Goal: Information Seeking & Learning: Learn about a topic

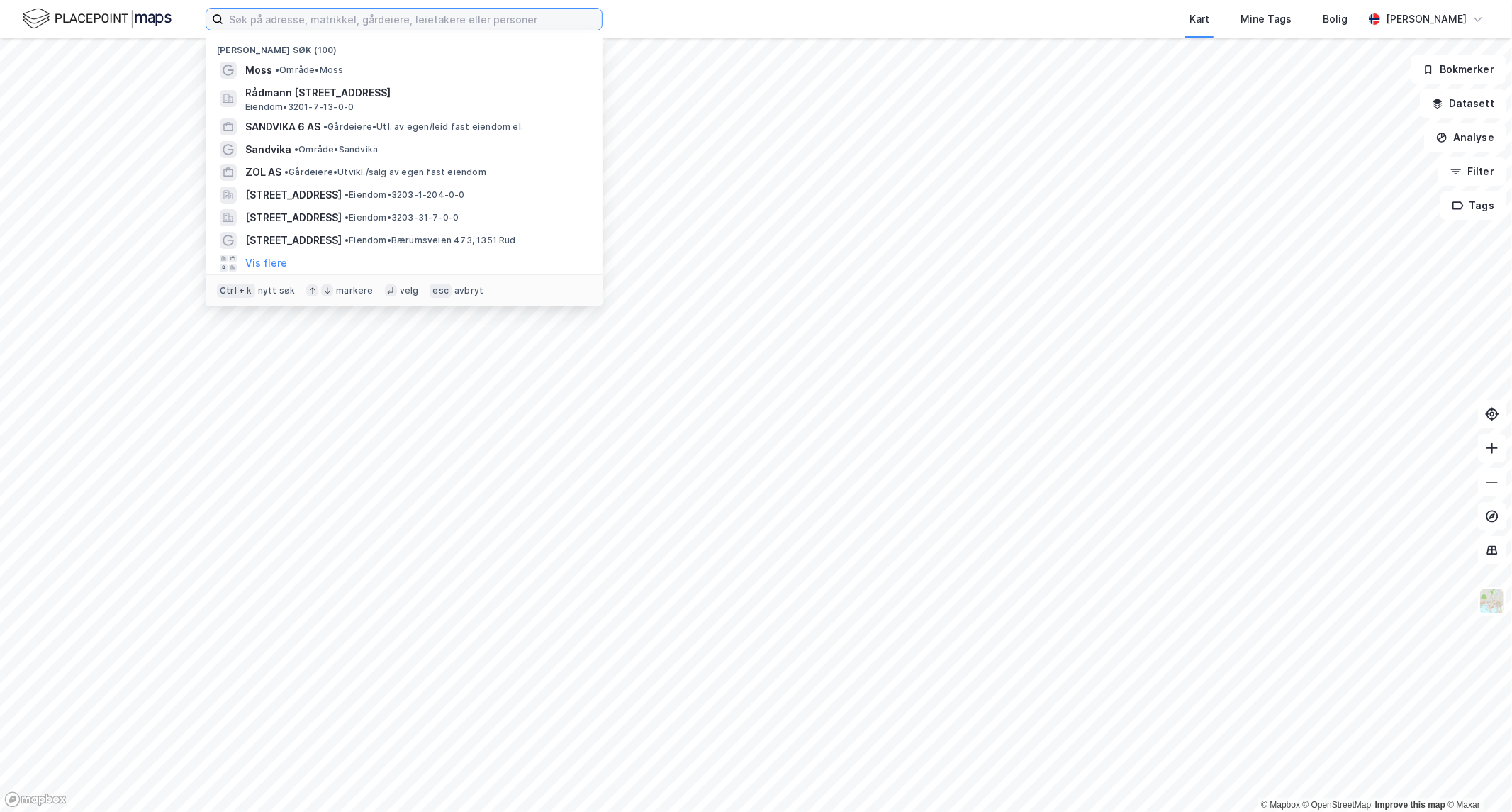
click at [410, 16] on input at bounding box center [412, 19] width 378 height 22
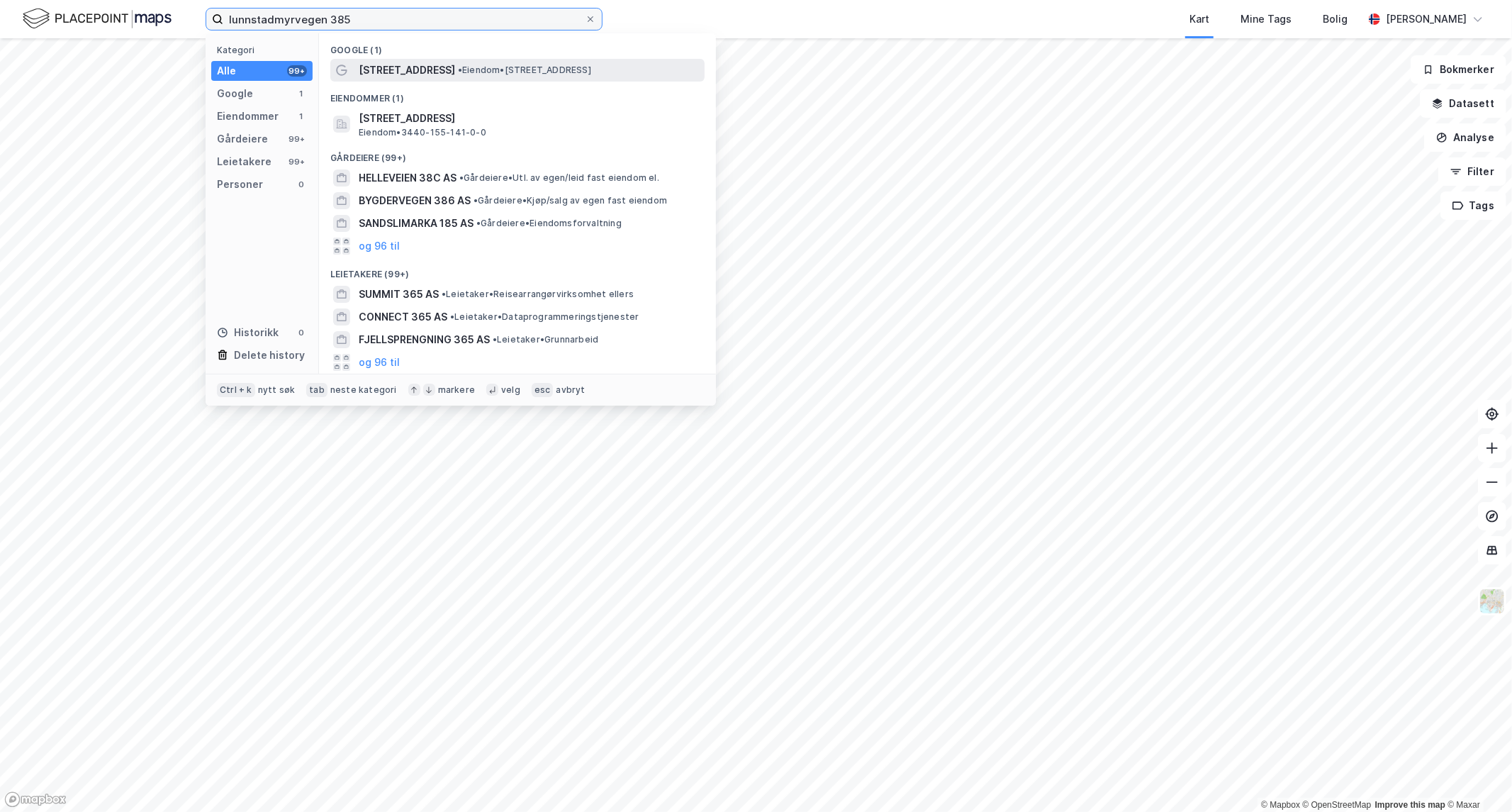
type input "lunnstadmyrvegen 385"
click at [428, 71] on span "[STREET_ADDRESS]" at bounding box center [407, 70] width 96 height 17
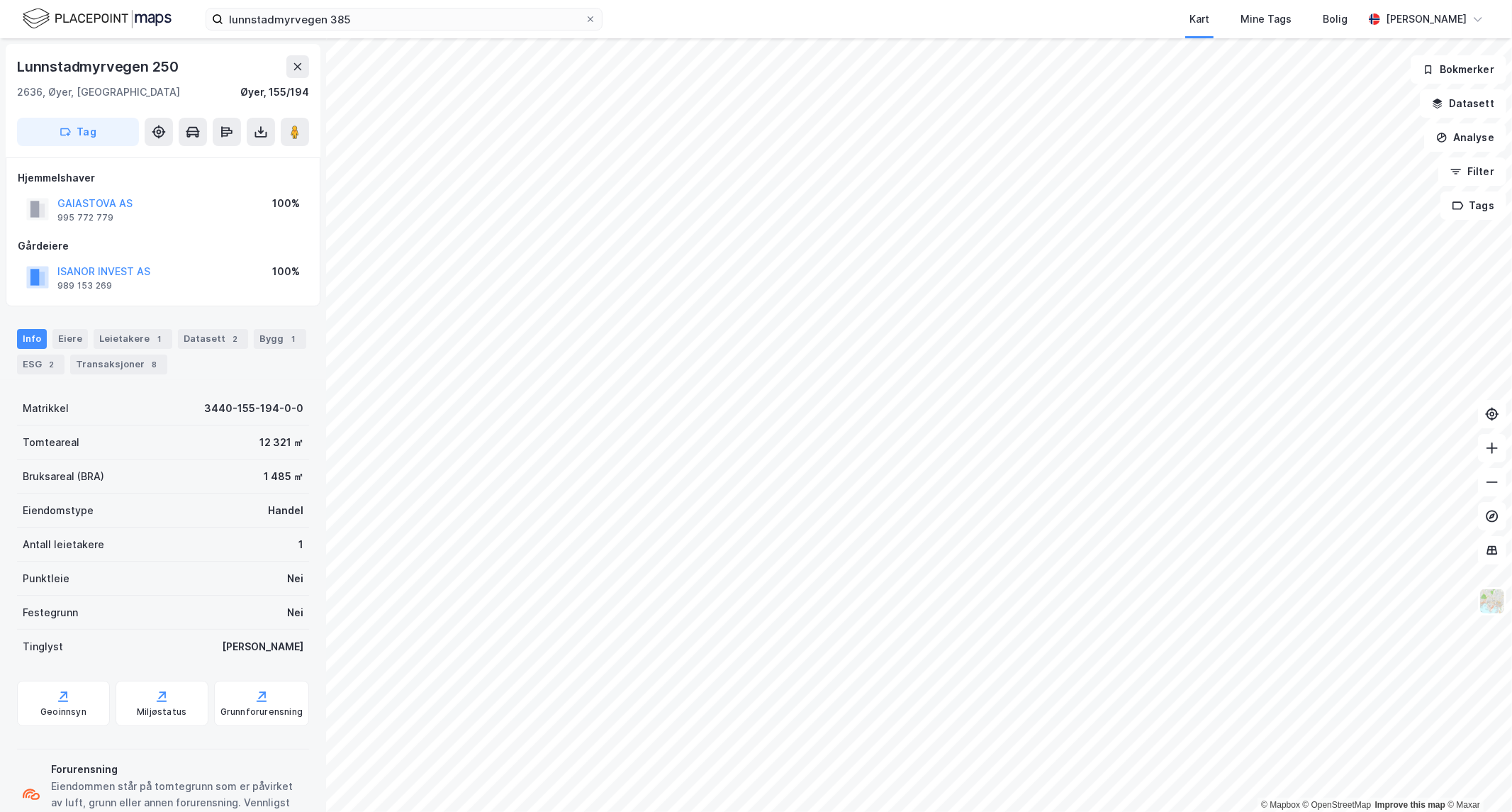
scroll to position [51, 0]
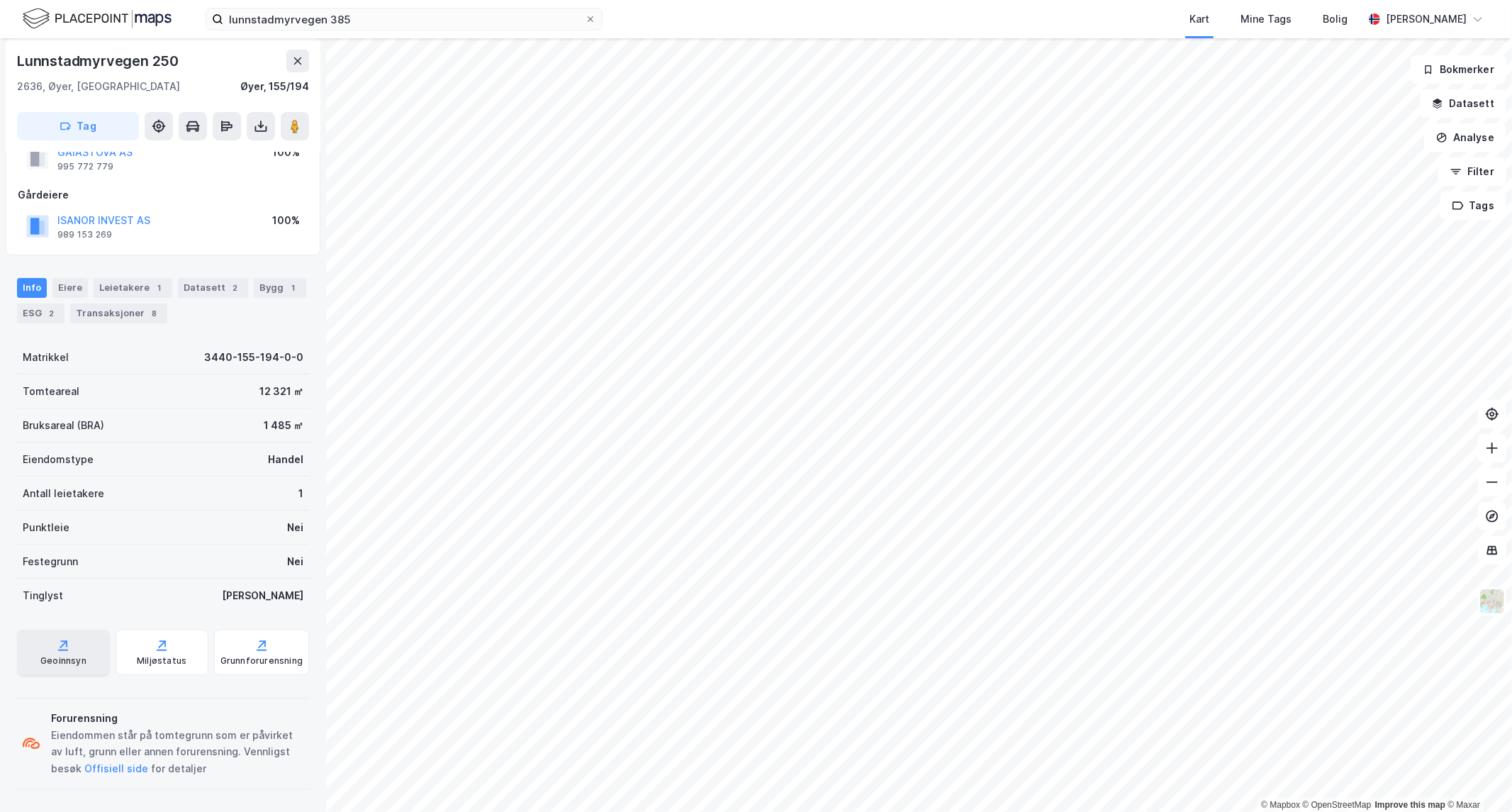
click at [38, 644] on div "Geoinnsyn" at bounding box center [63, 652] width 93 height 45
